Goal: Task Accomplishment & Management: Manage account settings

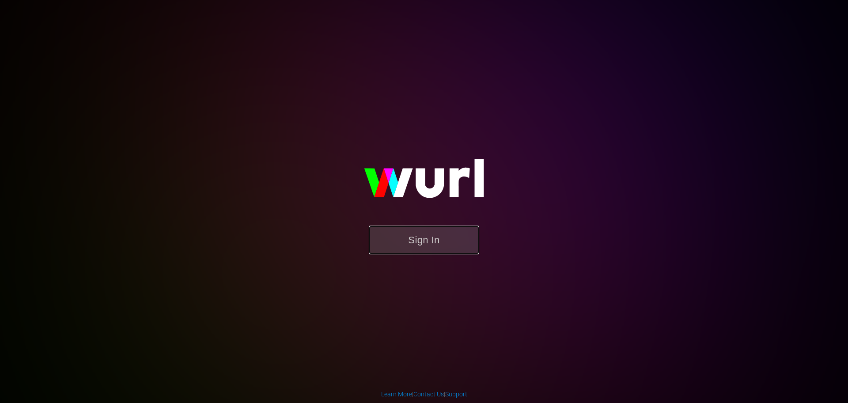
click at [433, 251] on button "Sign In" at bounding box center [424, 239] width 110 height 29
click at [416, 239] on button "Sign In" at bounding box center [424, 239] width 110 height 29
